Goal: Navigation & Orientation: Understand site structure

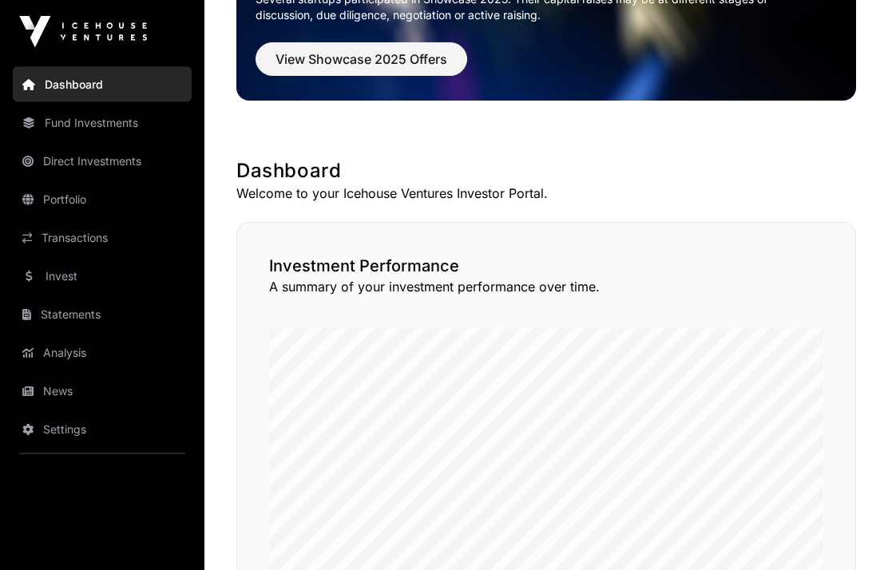
scroll to position [169, 0]
click at [73, 154] on link "Direct Investments" at bounding box center [102, 161] width 179 height 35
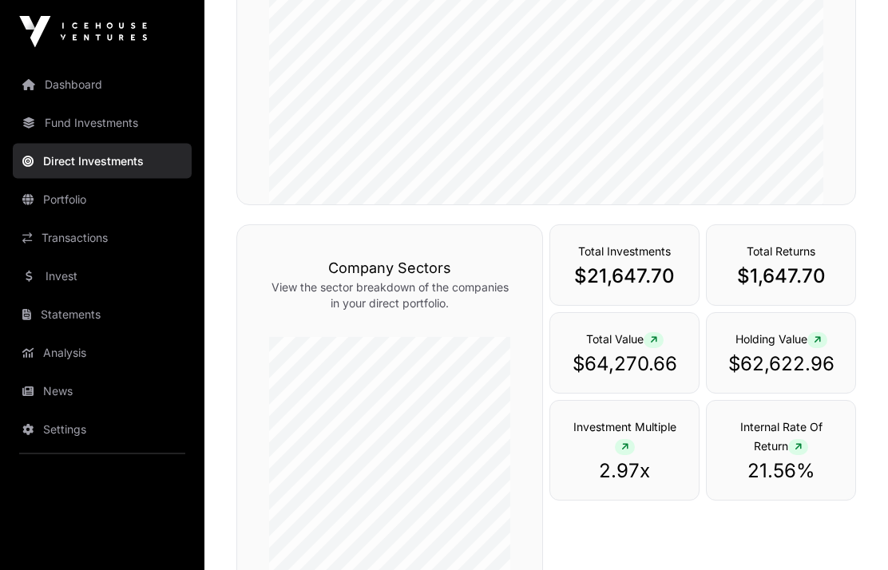
scroll to position [362, 0]
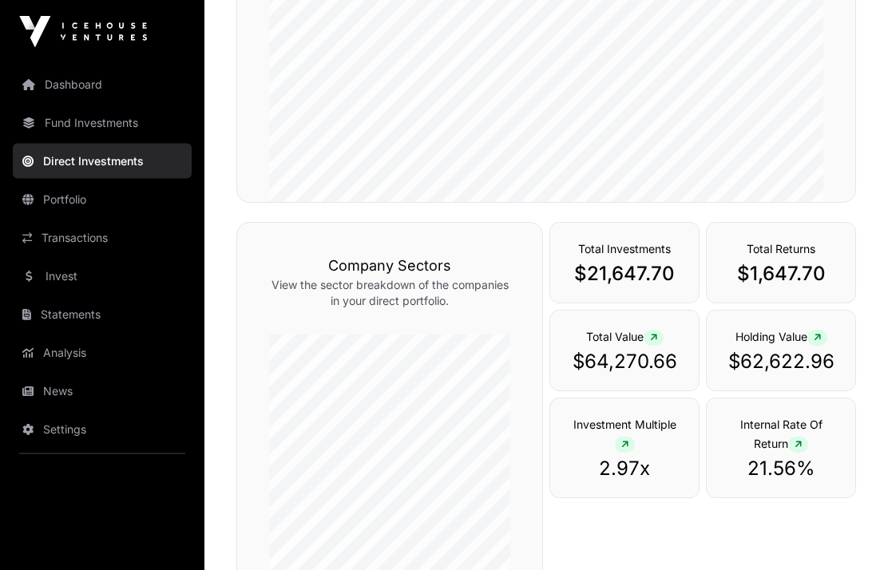
click at [831, 366] on div "Holding Value $62,622.96" at bounding box center [781, 351] width 150 height 81
click at [809, 375] on p "$62,622.96" at bounding box center [781, 363] width 117 height 26
click at [84, 124] on link "Fund Investments" at bounding box center [102, 122] width 179 height 35
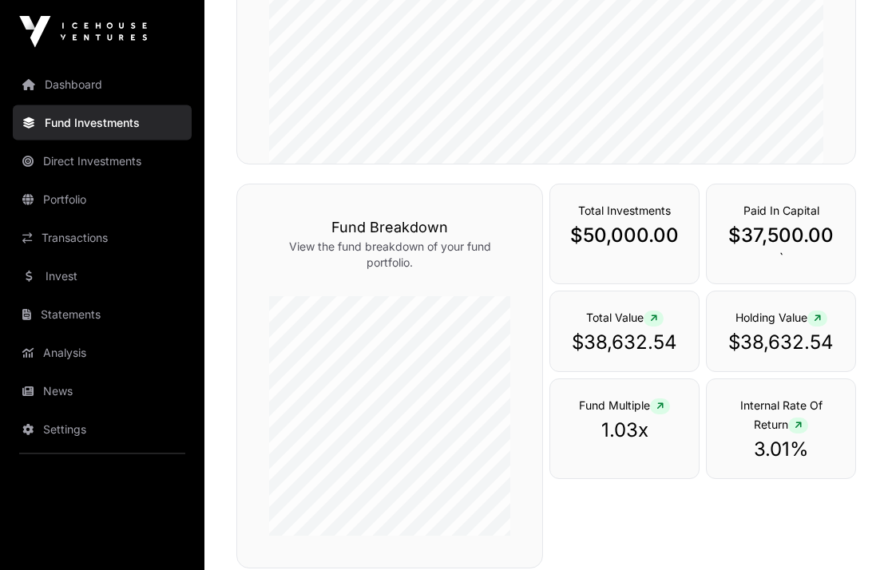
scroll to position [461, 0]
click at [70, 163] on link "Direct Investments" at bounding box center [102, 161] width 179 height 35
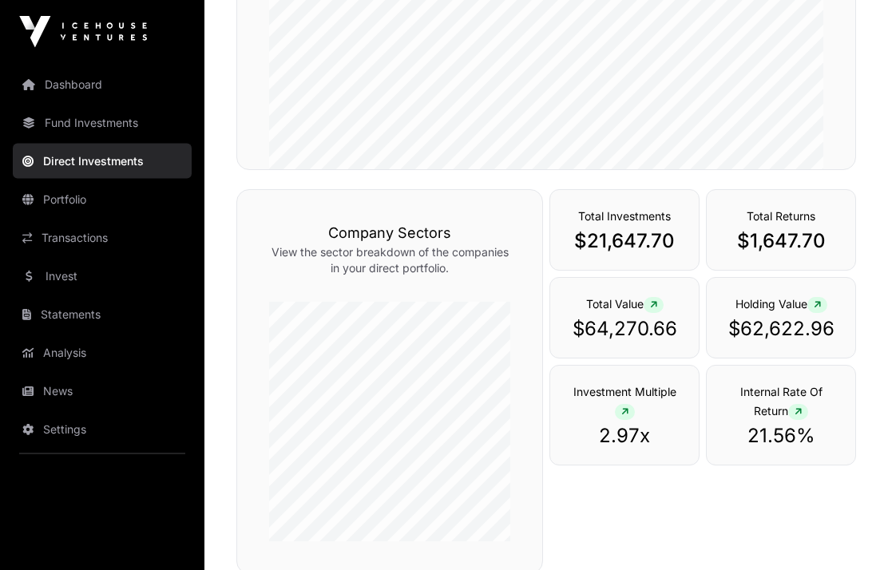
scroll to position [395, 0]
click at [73, 128] on link "Fund Investments" at bounding box center [102, 122] width 179 height 35
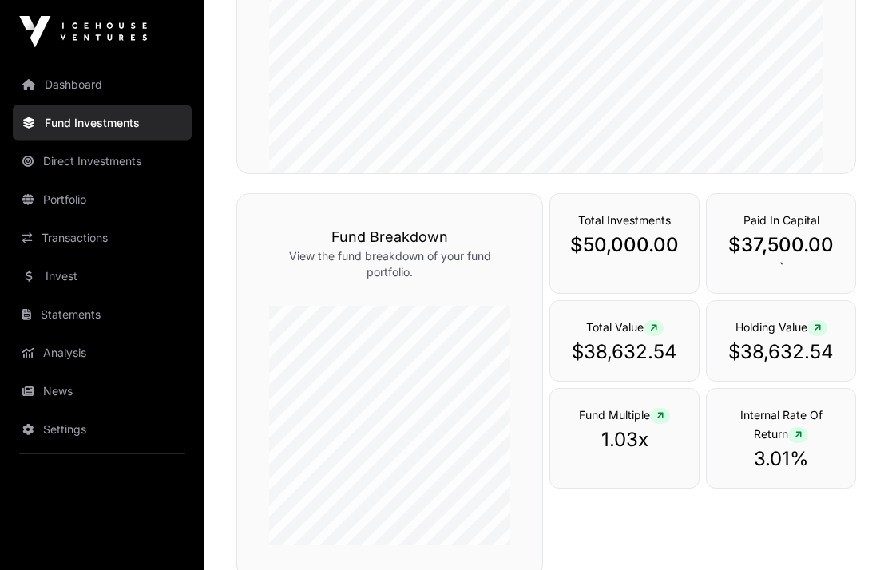
scroll to position [451, 0]
click at [69, 85] on link "Dashboard" at bounding box center [102, 84] width 179 height 35
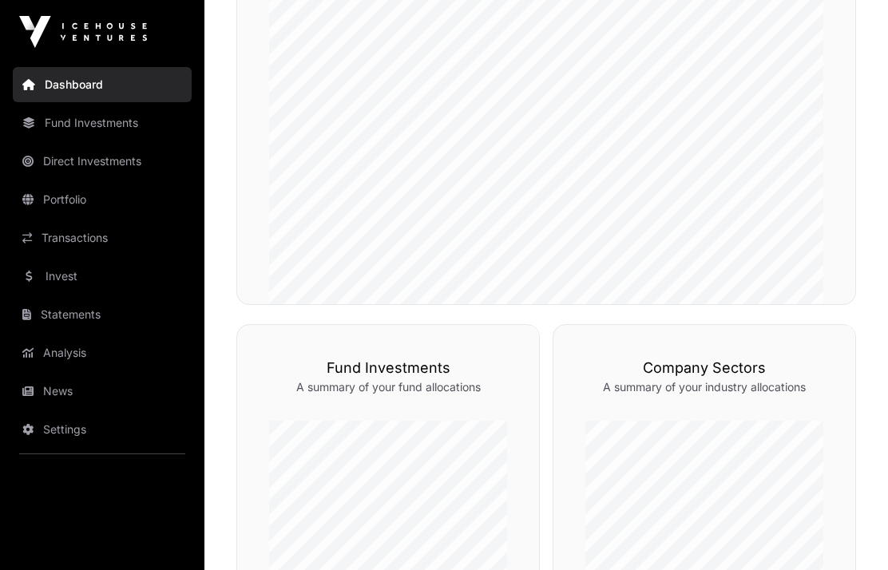
scroll to position [516, 0]
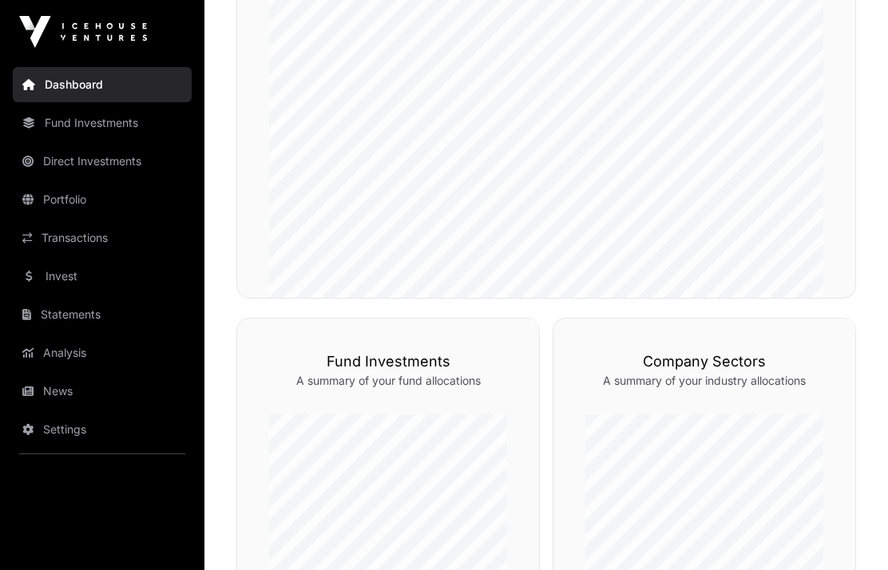
click at [50, 383] on link "News" at bounding box center [102, 391] width 179 height 35
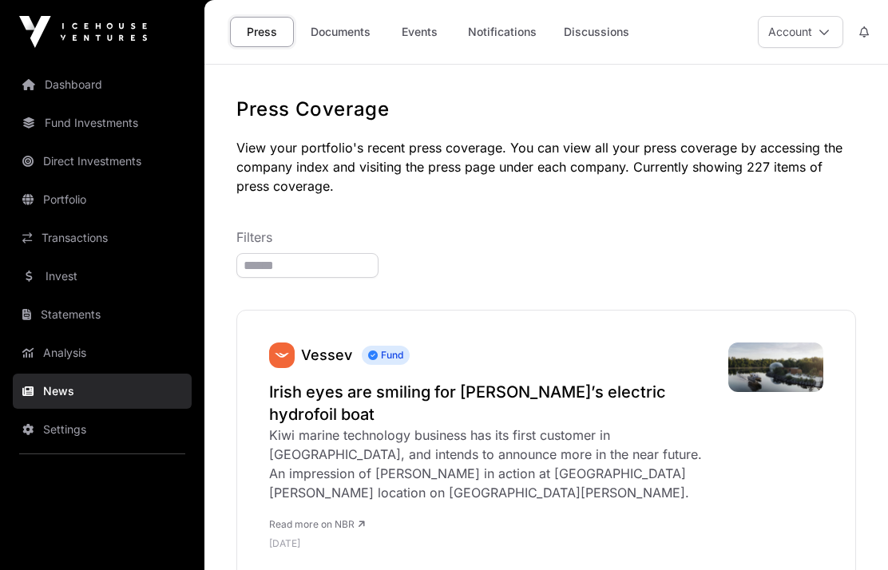
click at [72, 240] on link "Transactions" at bounding box center [102, 238] width 179 height 35
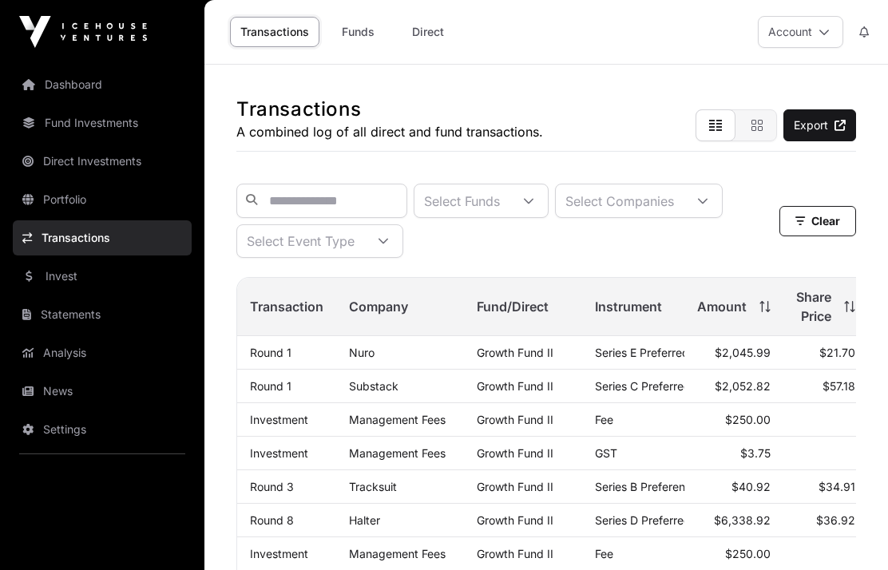
click at [89, 248] on link "Transactions" at bounding box center [102, 238] width 179 height 35
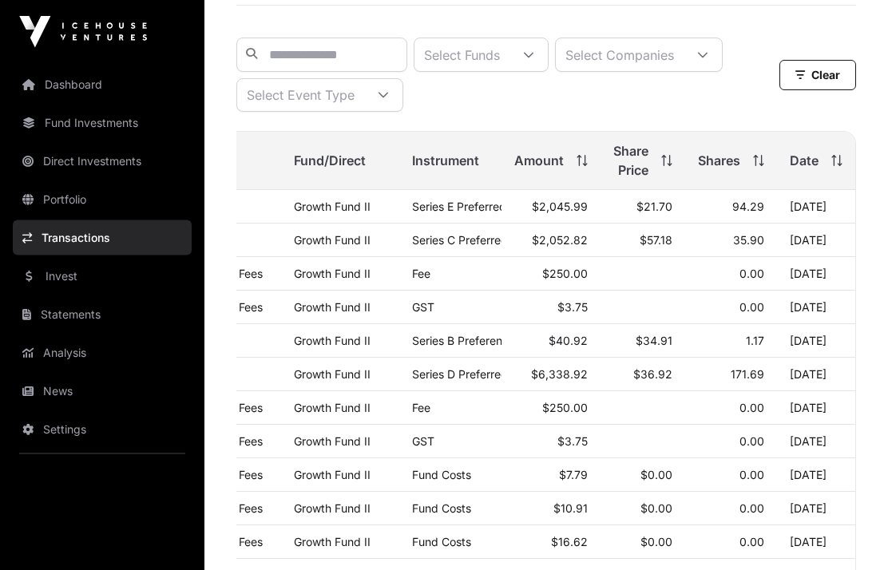
scroll to position [0, 200]
click at [577, 162] on icon at bounding box center [582, 161] width 11 height 11
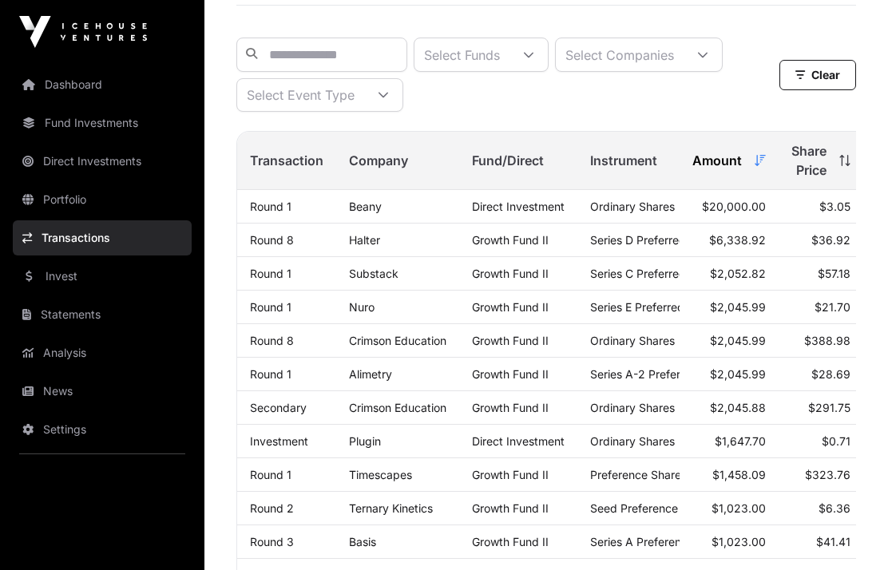
scroll to position [0, 0]
click at [54, 197] on link "Portfolio" at bounding box center [102, 199] width 179 height 35
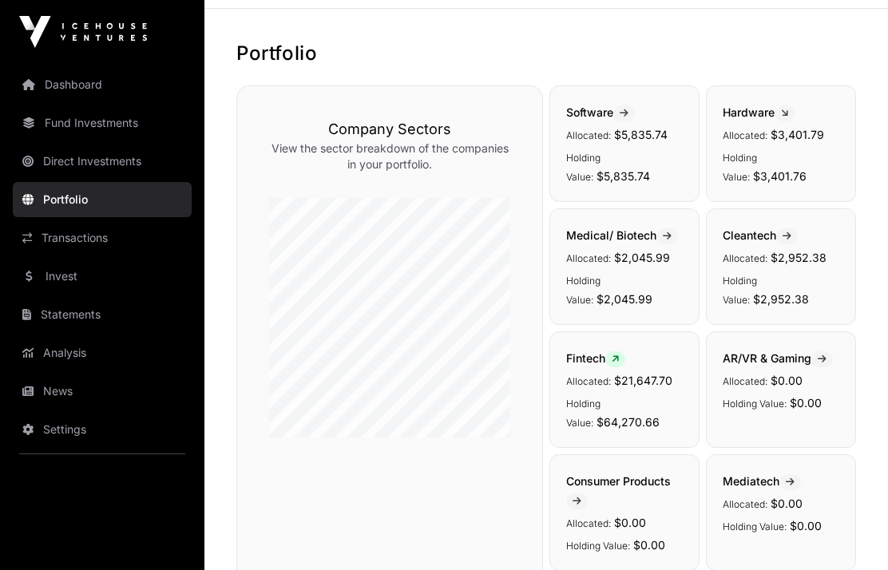
scroll to position [64, 0]
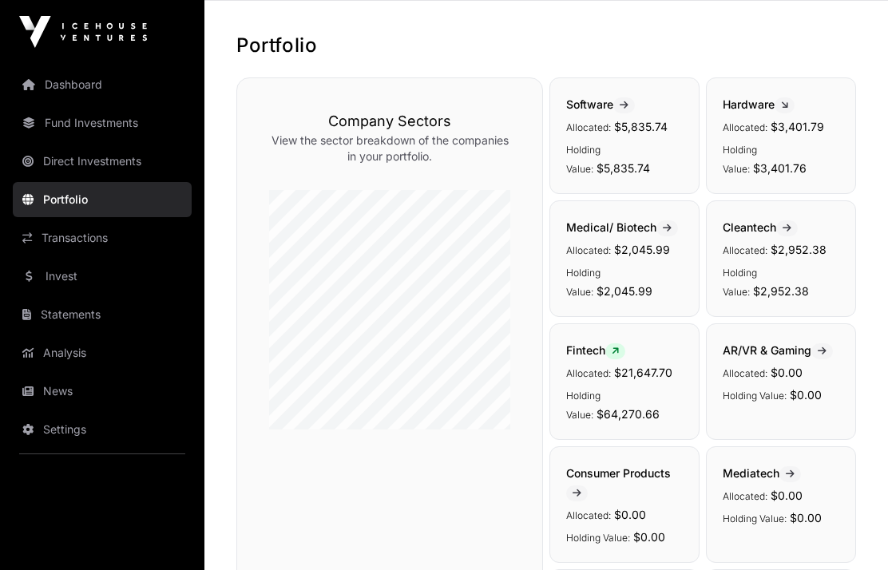
click at [54, 275] on link "Invest" at bounding box center [102, 276] width 179 height 35
click at [61, 314] on link "Statements" at bounding box center [102, 314] width 179 height 35
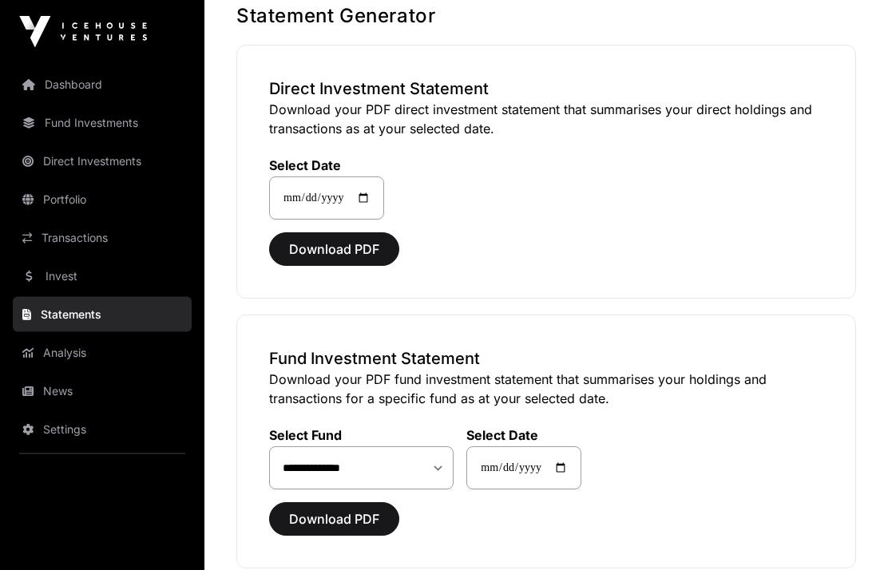
scroll to position [164, 0]
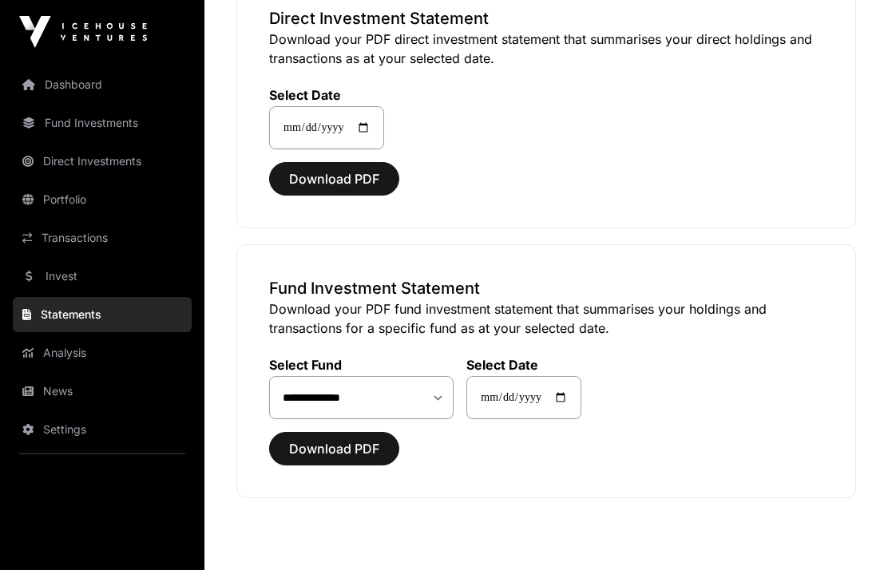
click at [55, 352] on link "Analysis" at bounding box center [102, 353] width 179 height 35
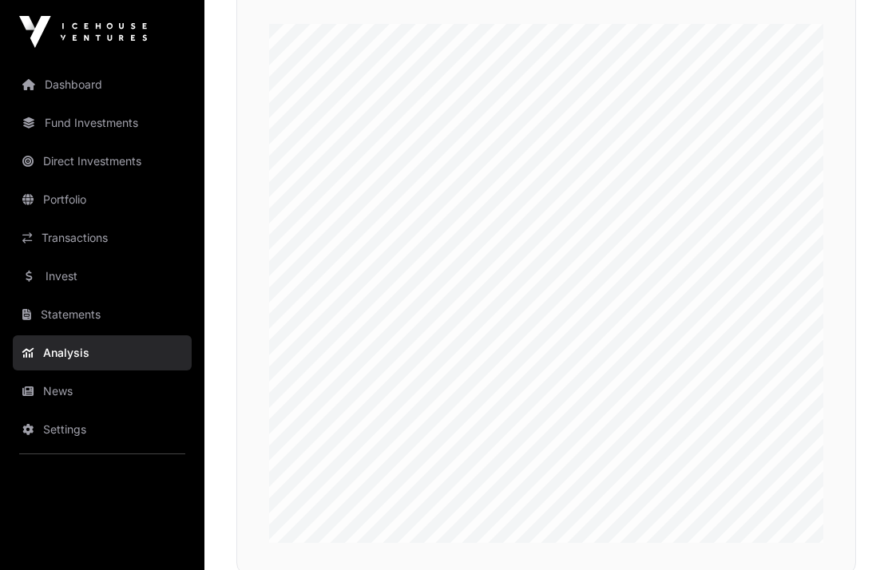
scroll to position [330, 0]
click at [55, 277] on link "Invest" at bounding box center [102, 276] width 179 height 35
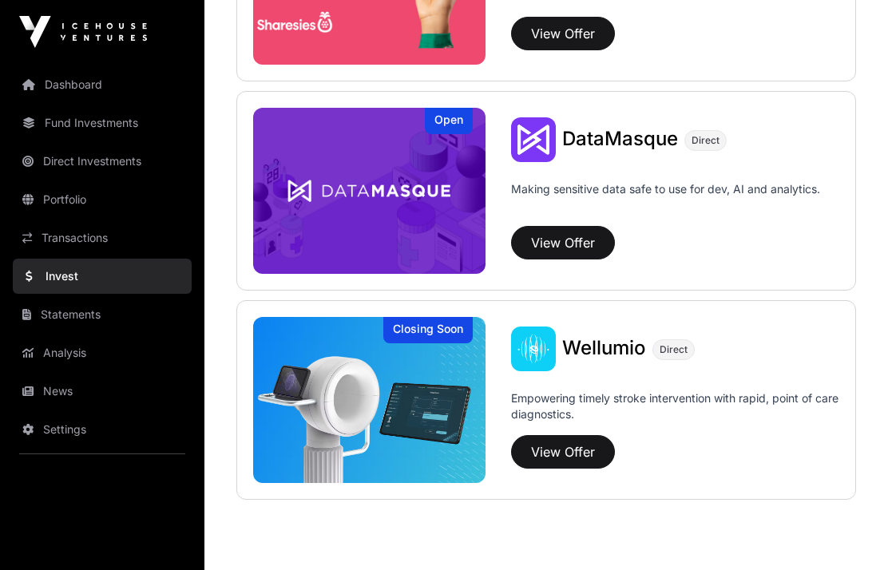
scroll to position [2271, 0]
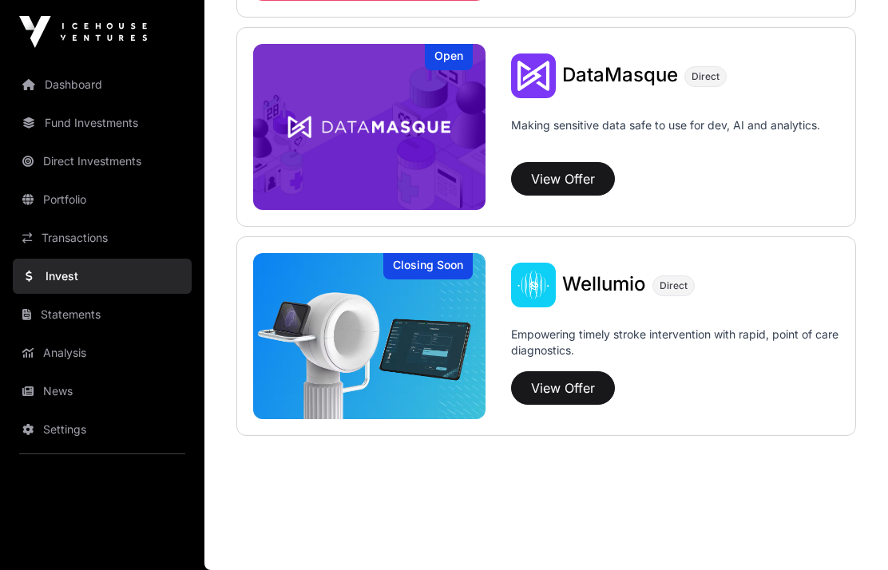
click at [57, 232] on link "Transactions" at bounding box center [102, 238] width 179 height 35
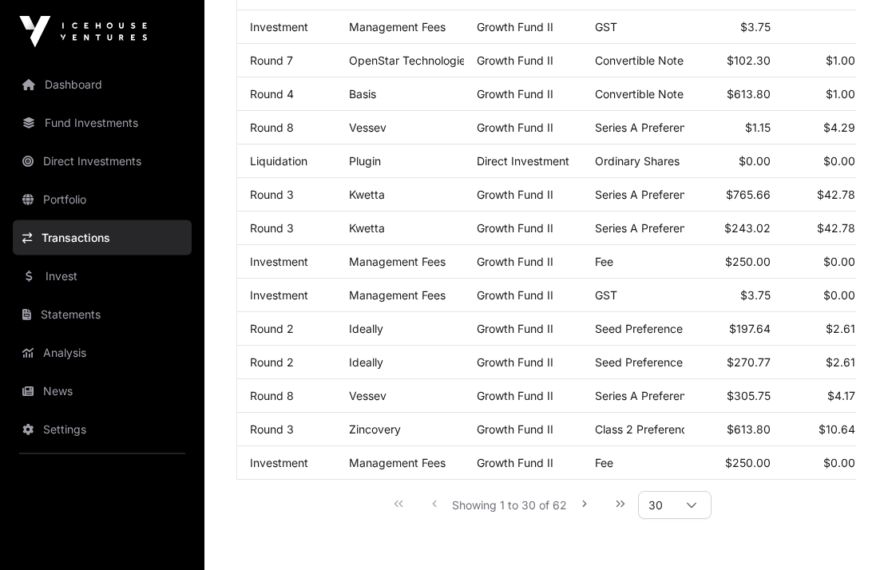
scroll to position [982, 0]
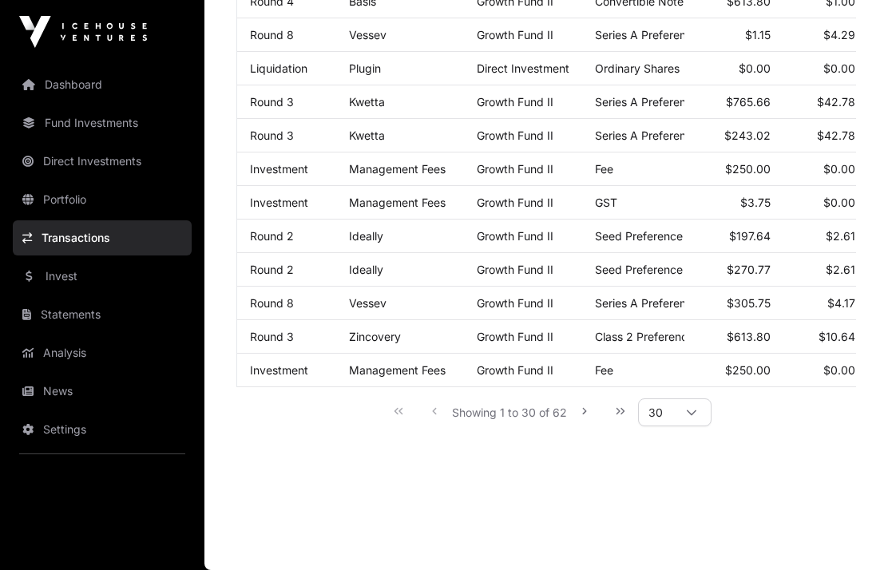
click at [64, 197] on link "Portfolio" at bounding box center [102, 199] width 179 height 35
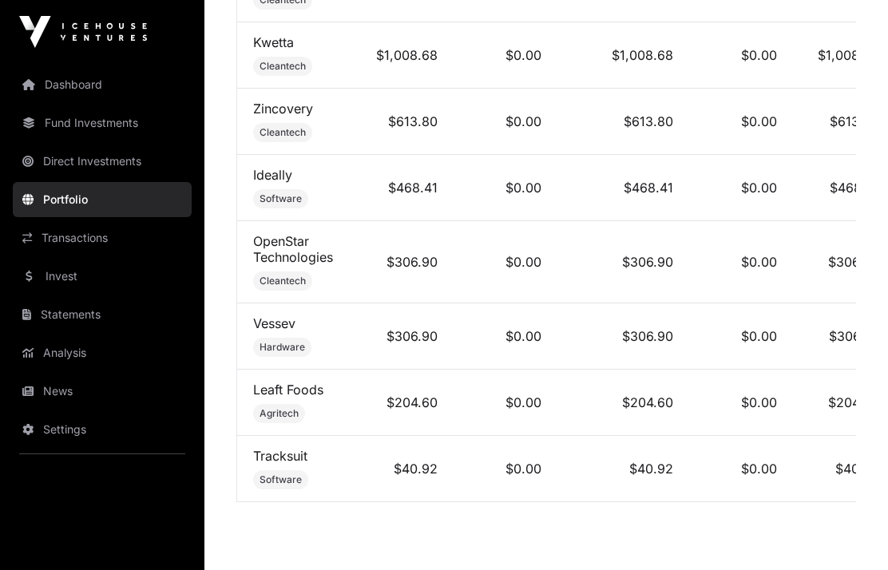
scroll to position [1643, 0]
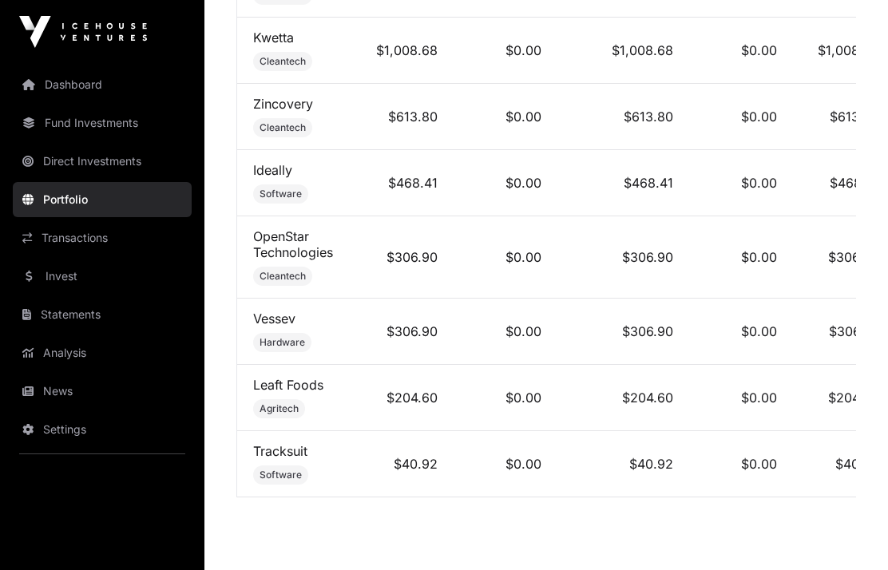
click at [59, 162] on link "Direct Investments" at bounding box center [102, 161] width 179 height 35
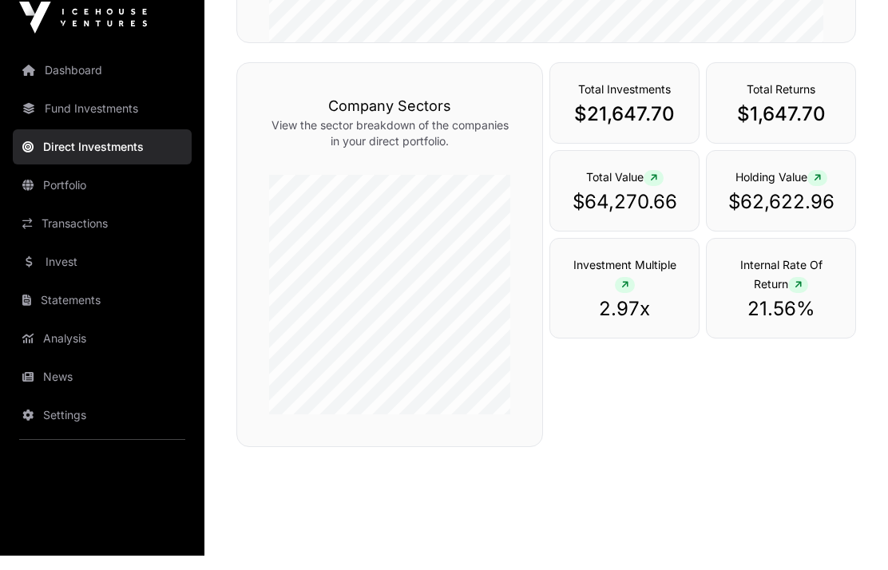
scroll to position [508, 0]
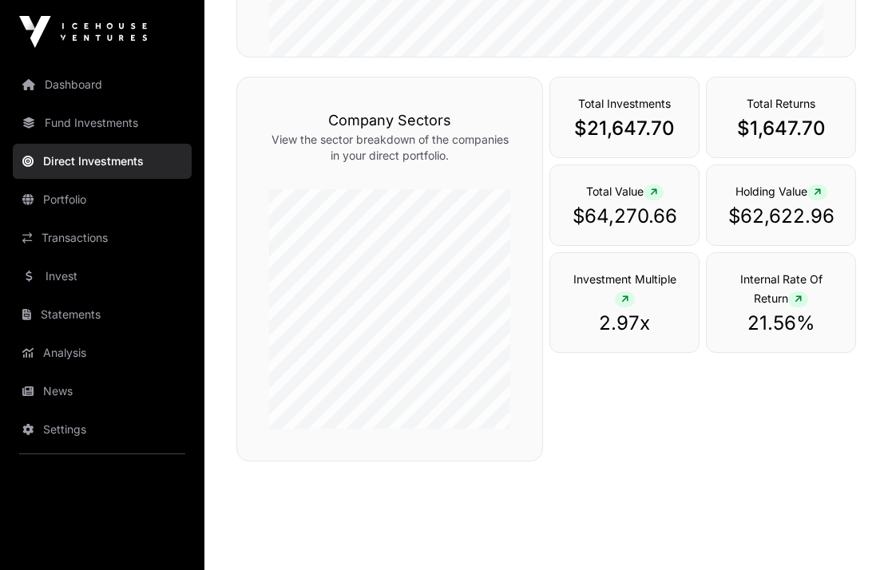
click at [73, 125] on link "Fund Investments" at bounding box center [102, 122] width 179 height 35
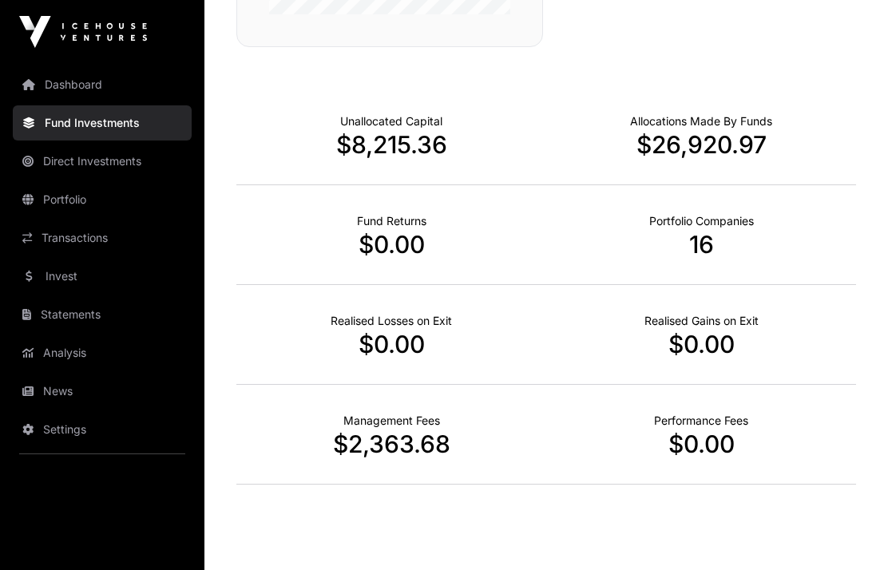
scroll to position [999, 0]
